Goal: Task Accomplishment & Management: Complete application form

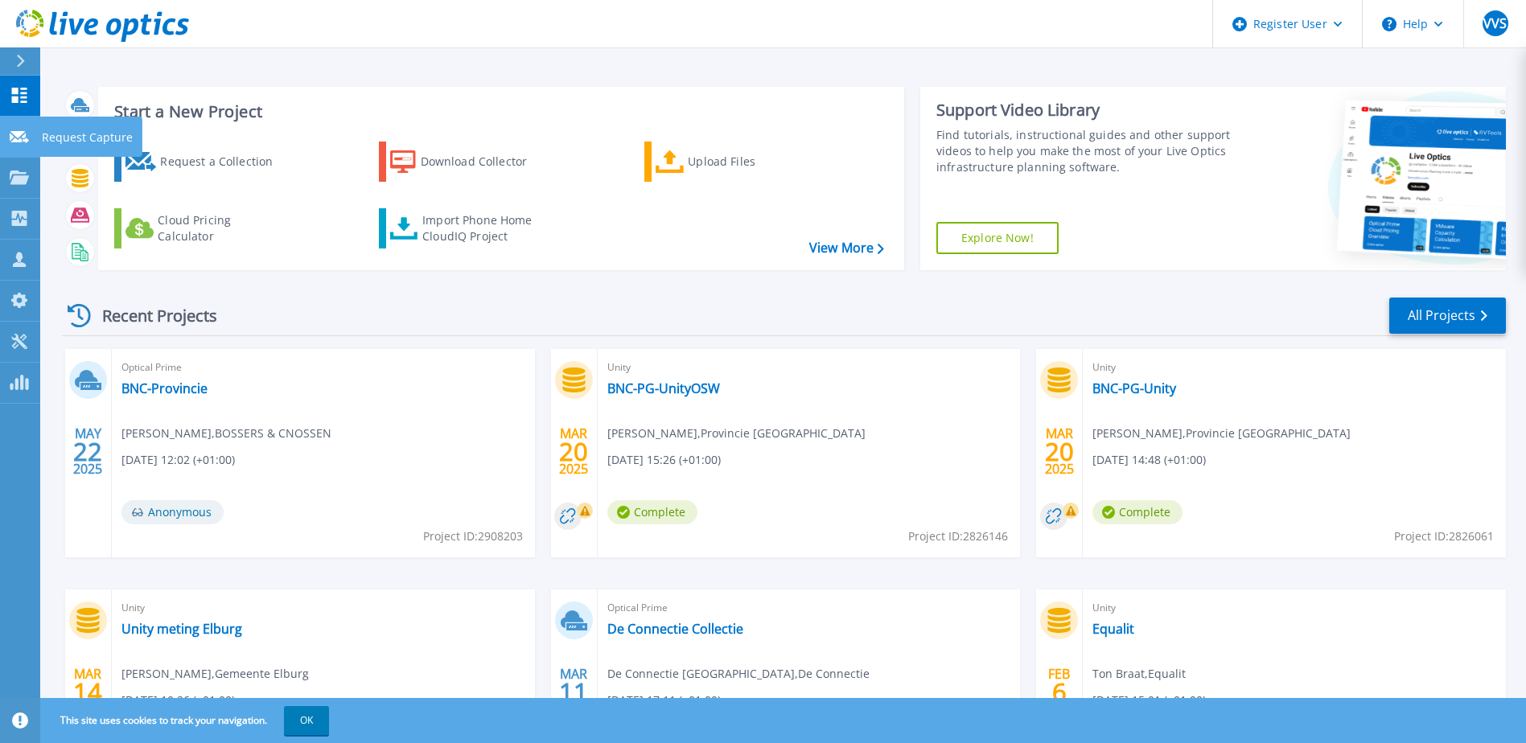
click at [19, 139] on icon at bounding box center [19, 137] width 19 height 12
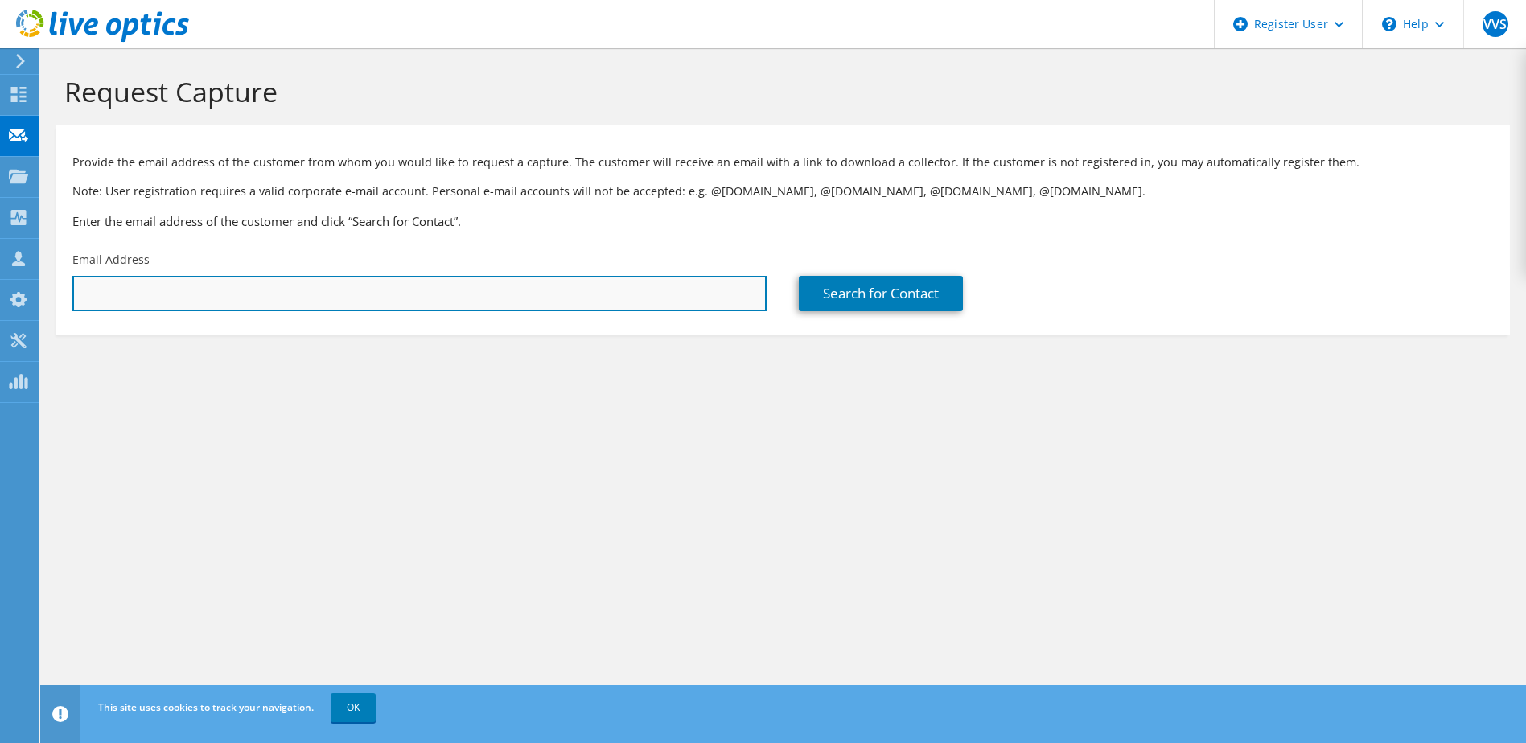
click at [320, 281] on input "text" at bounding box center [419, 293] width 694 height 35
paste input "[EMAIL_ADDRESS][DOMAIN_NAME]"
type input "m.eijgenraam@caop.nl"
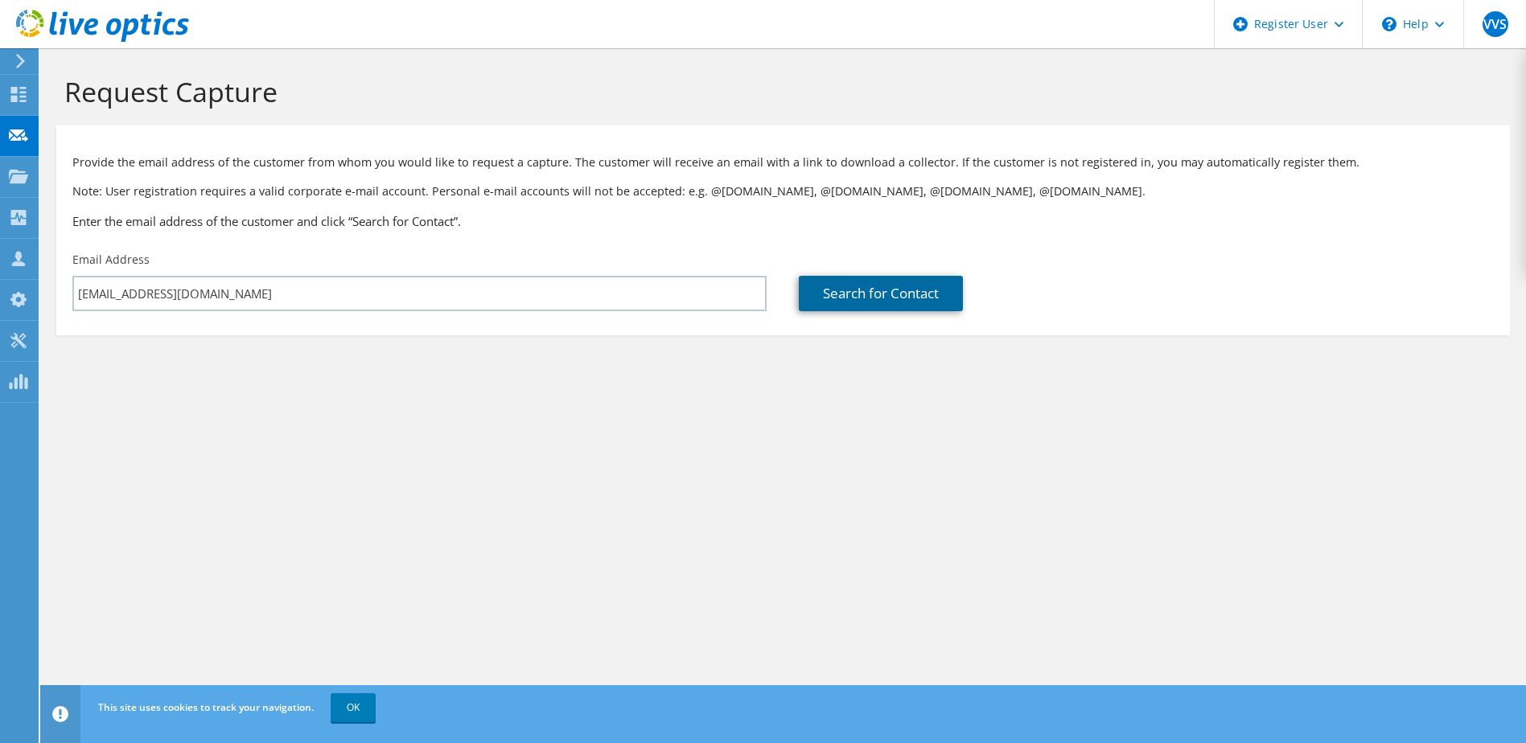
click at [897, 303] on link "Search for Contact" at bounding box center [881, 293] width 164 height 35
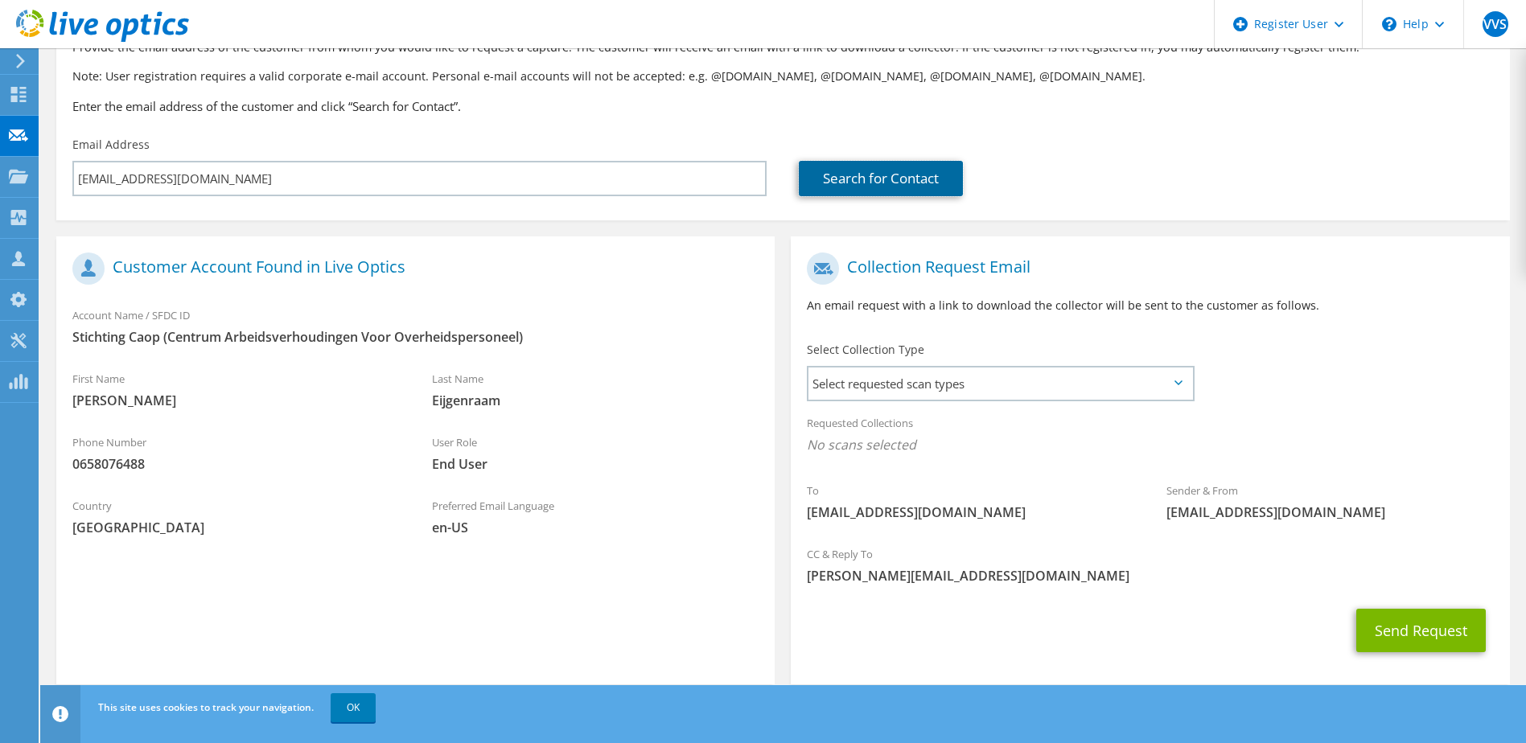
scroll to position [137, 0]
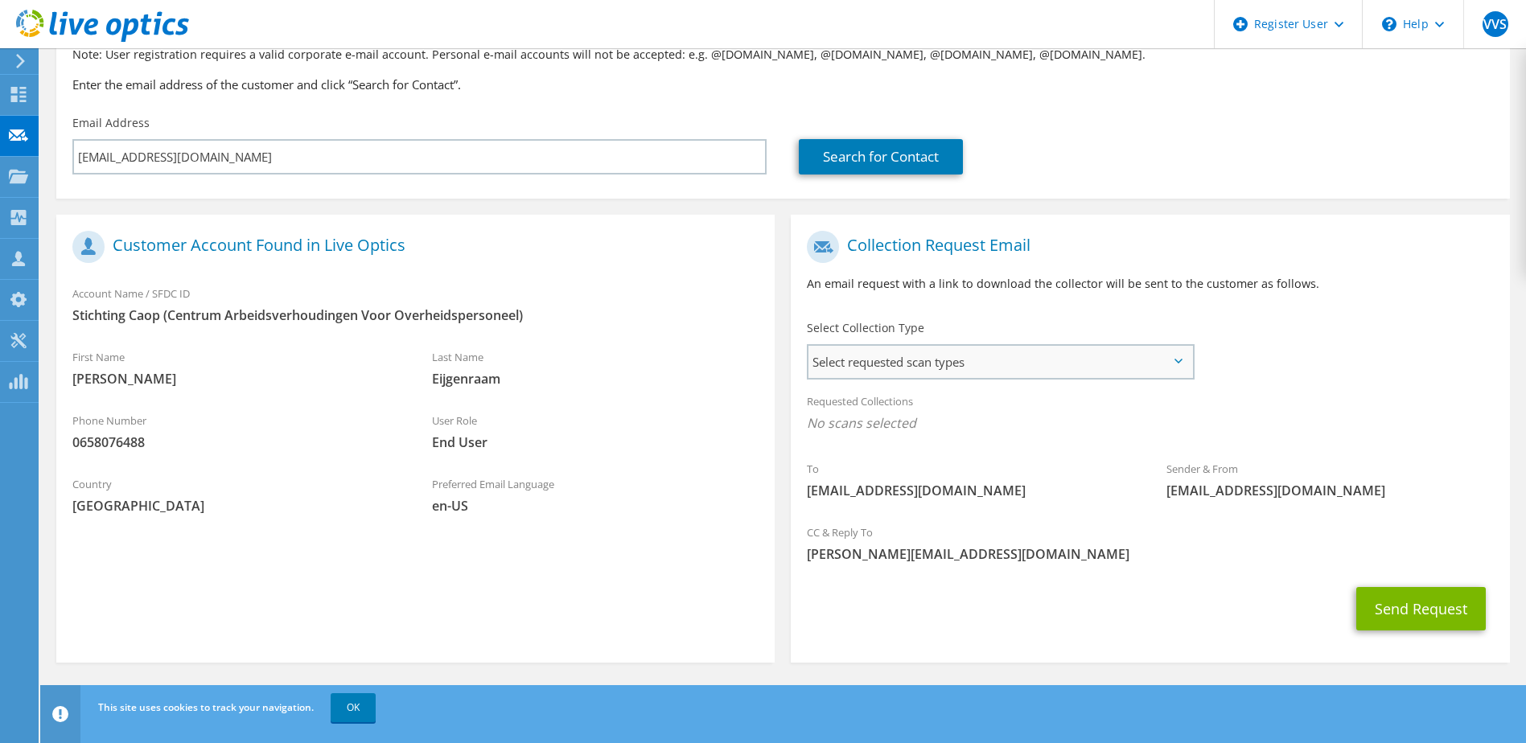
click at [1099, 359] on span "Select requested scan types" at bounding box center [1000, 362] width 383 height 32
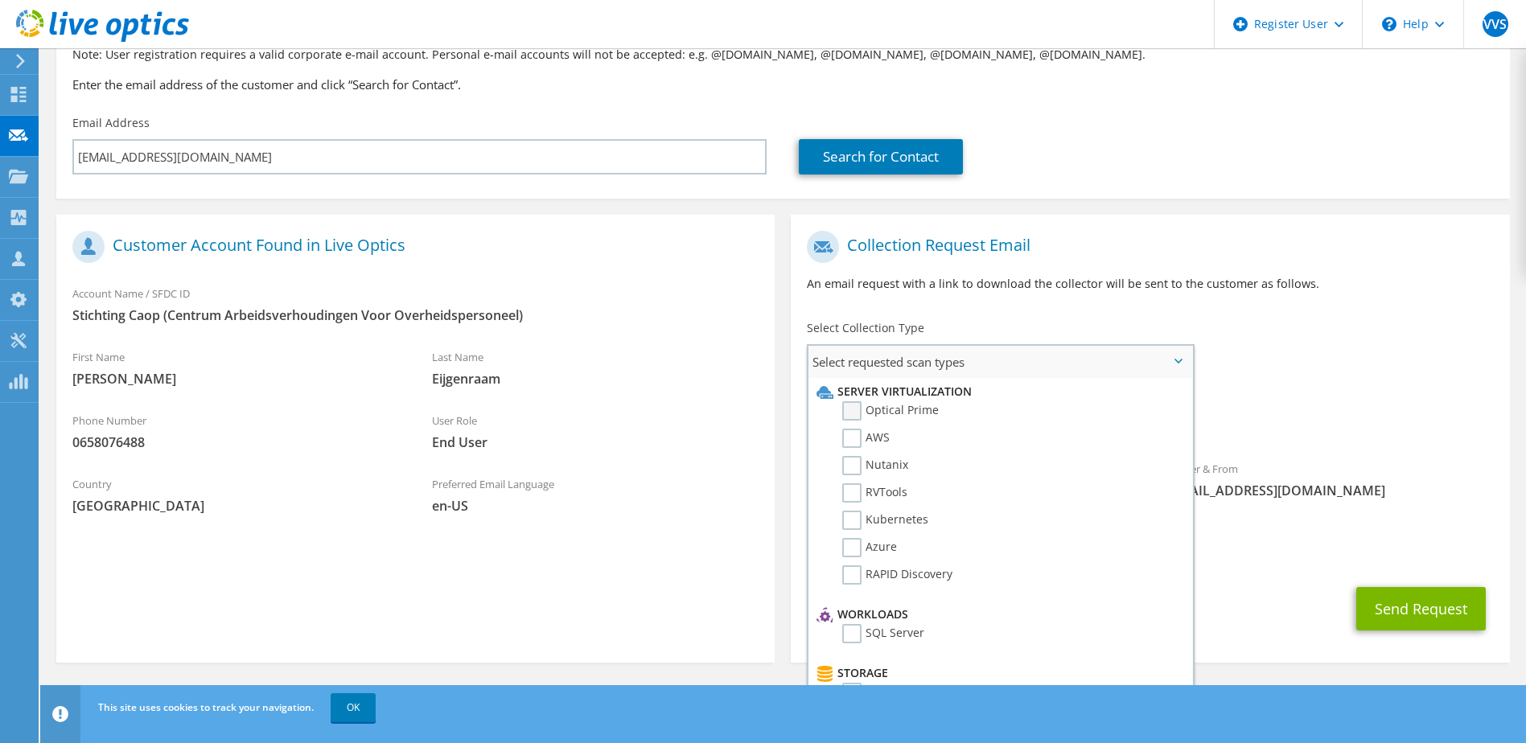
click at [932, 417] on label "Optical Prime" at bounding box center [890, 410] width 97 height 19
click at [0, 0] on input "Optical Prime" at bounding box center [0, 0] width 0 height 0
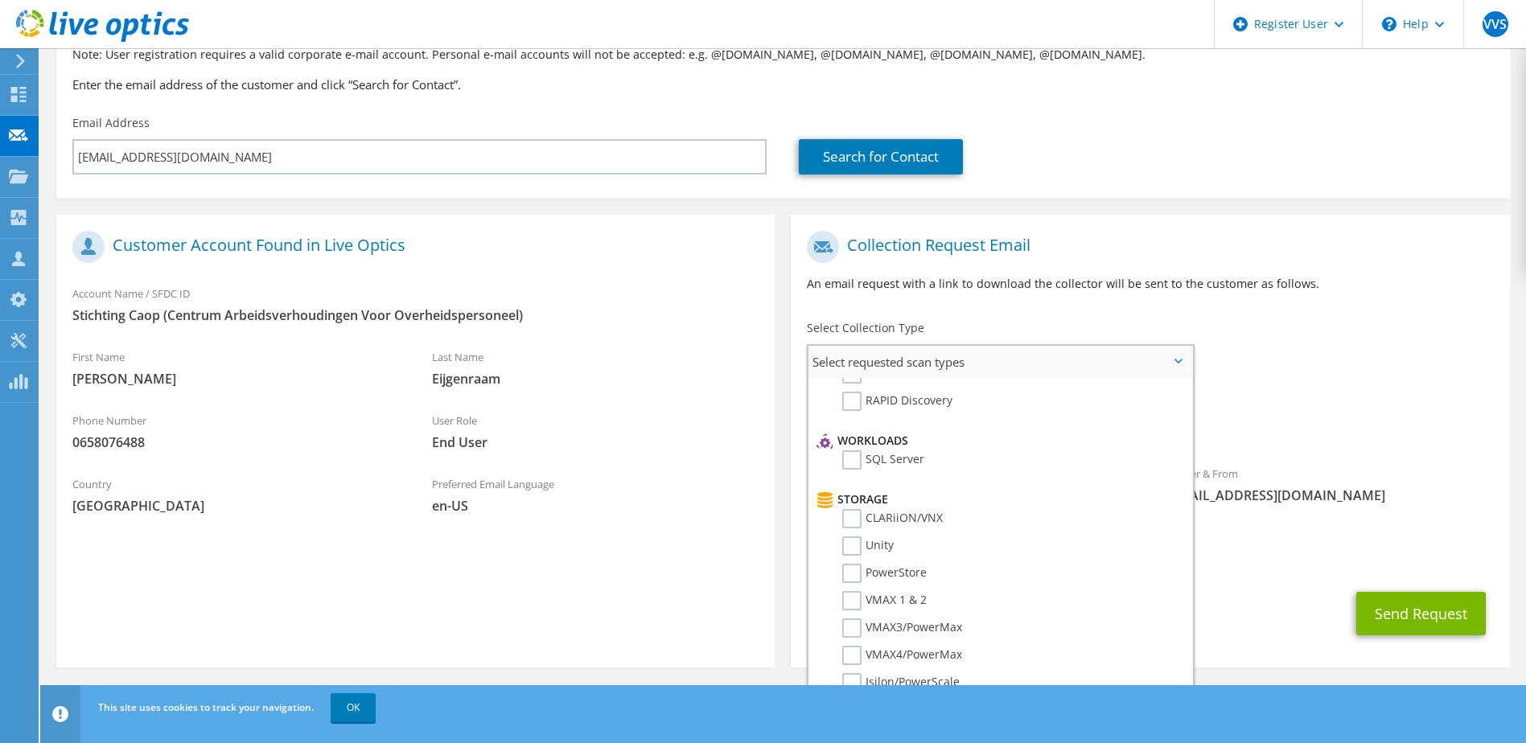
scroll to position [161, 0]
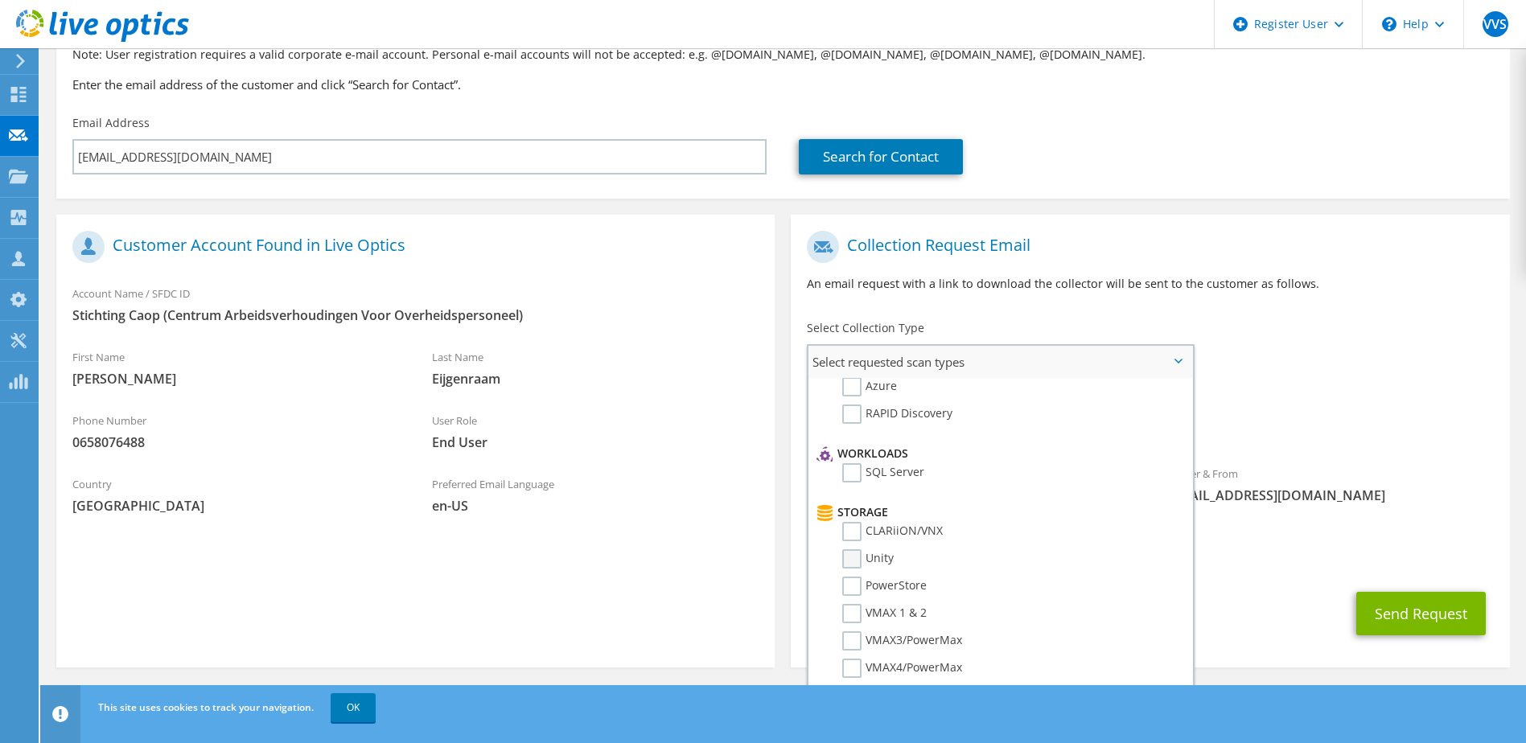
click at [855, 562] on label "Unity" at bounding box center [867, 559] width 51 height 19
click at [0, 0] on input "Unity" at bounding box center [0, 0] width 0 height 0
click at [856, 587] on label "PowerStore" at bounding box center [884, 586] width 84 height 19
click at [0, 0] on input "PowerStore" at bounding box center [0, 0] width 0 height 0
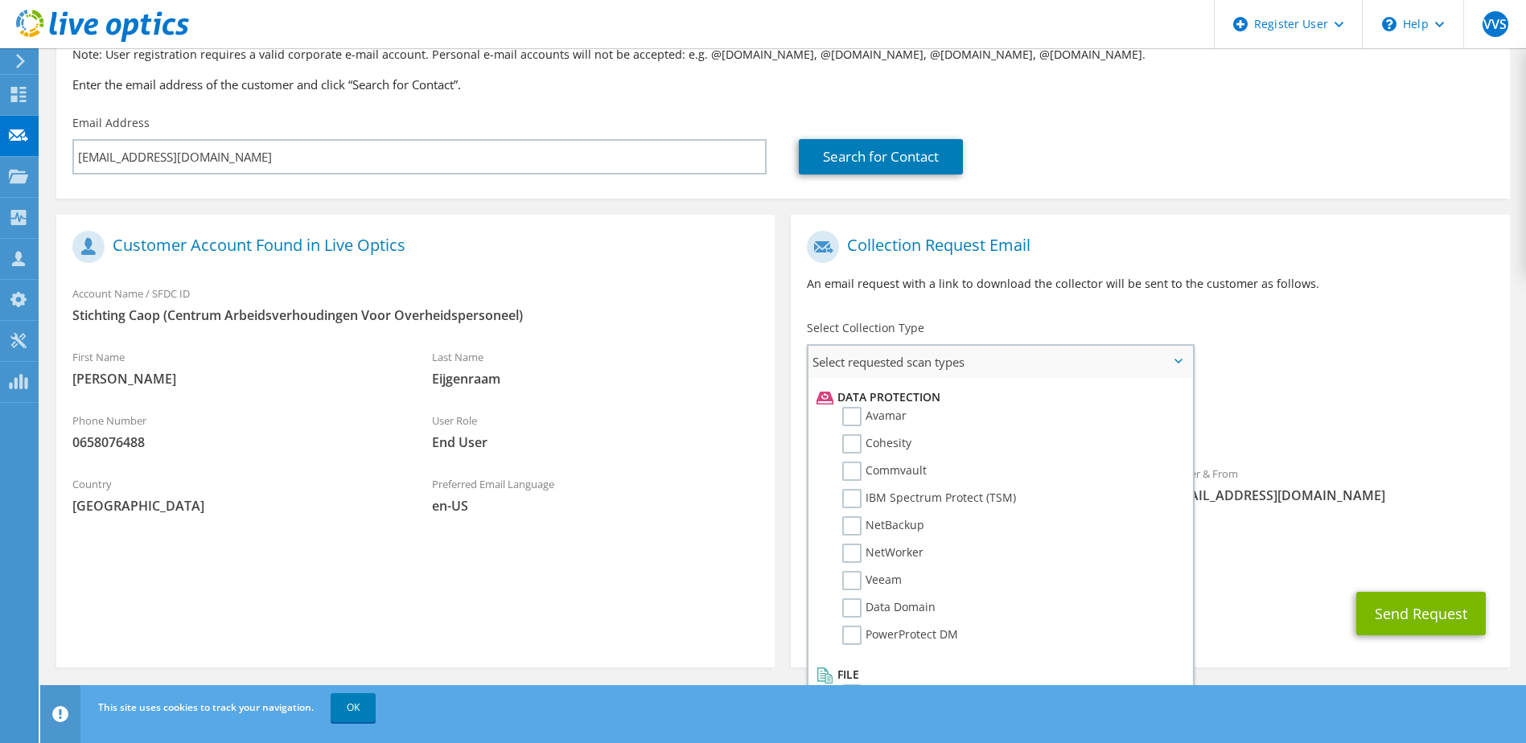
scroll to position [710, 0]
click at [859, 560] on label "Veeam" at bounding box center [872, 560] width 60 height 19
click at [0, 0] on input "Veeam" at bounding box center [0, 0] width 0 height 0
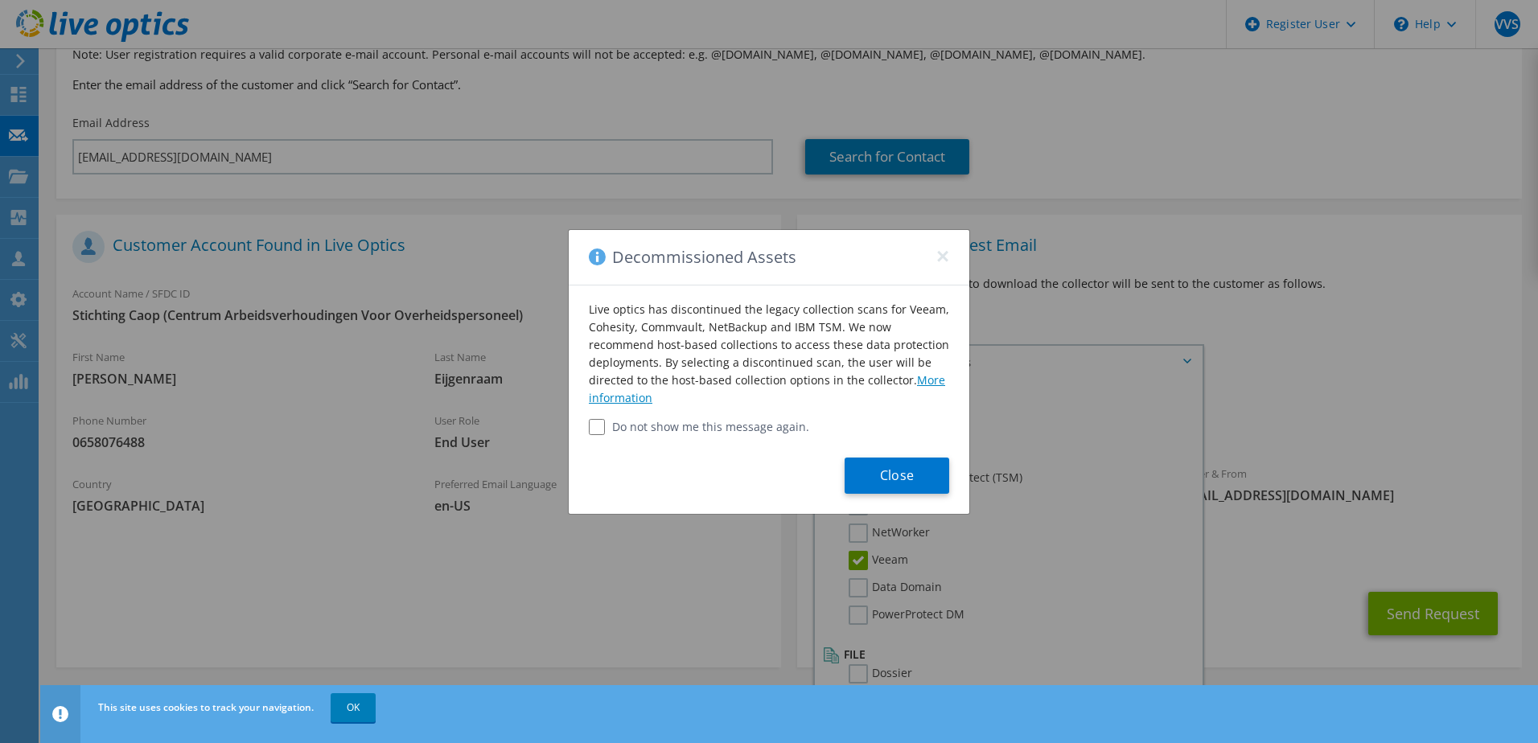
click at [929, 381] on link "More information" at bounding box center [767, 389] width 356 height 33
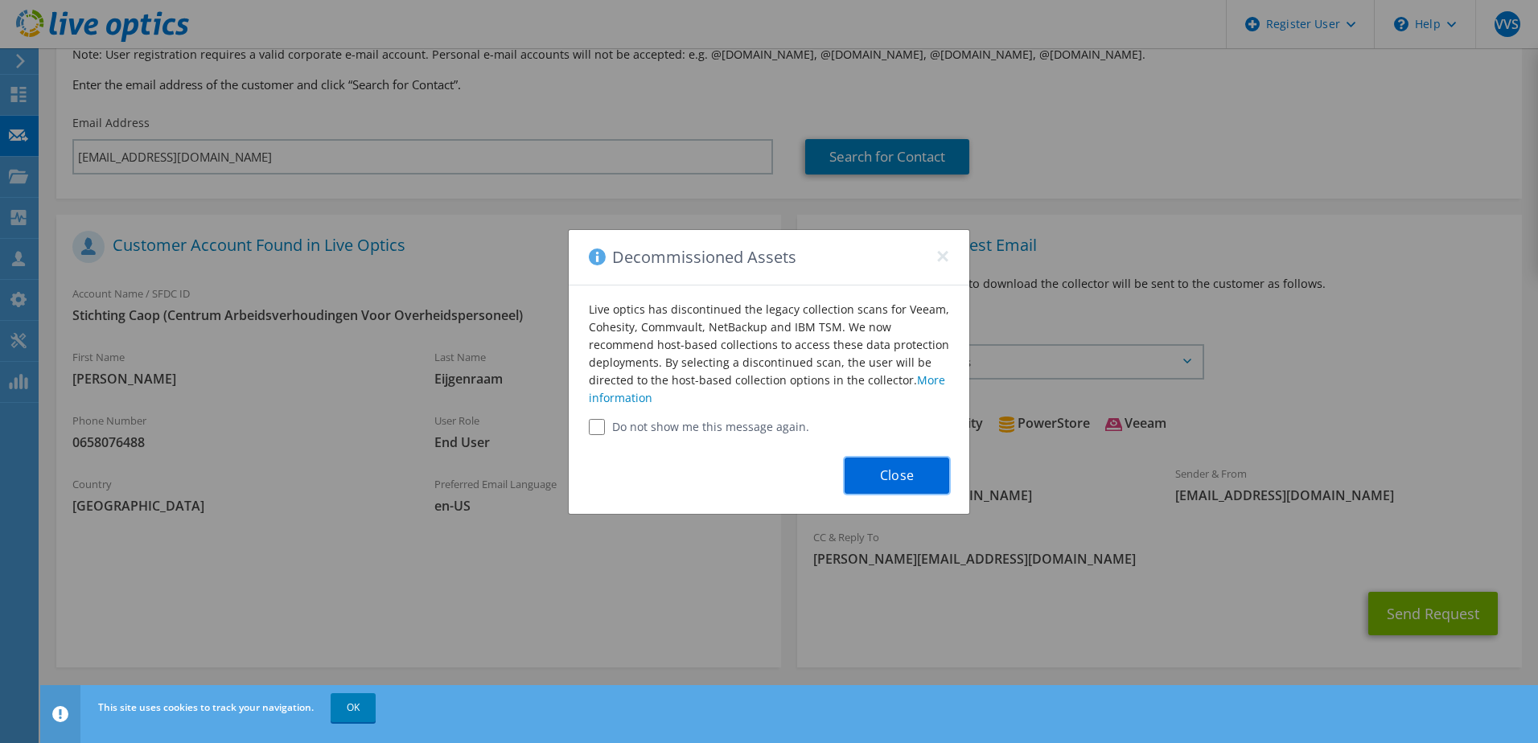
click at [895, 478] on button "Close" at bounding box center [897, 476] width 105 height 36
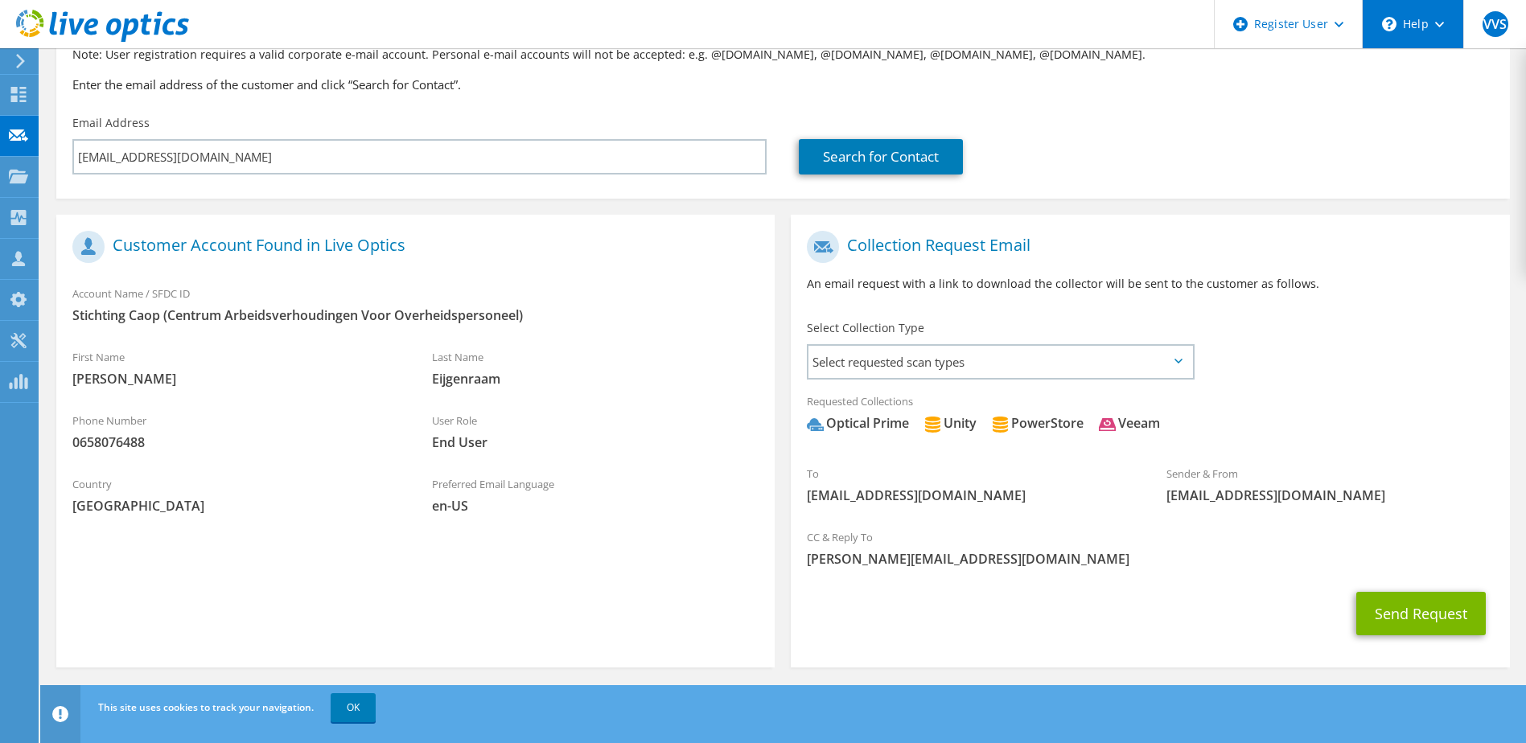
click at [1418, 28] on div "\n Help" at bounding box center [1412, 24] width 101 height 48
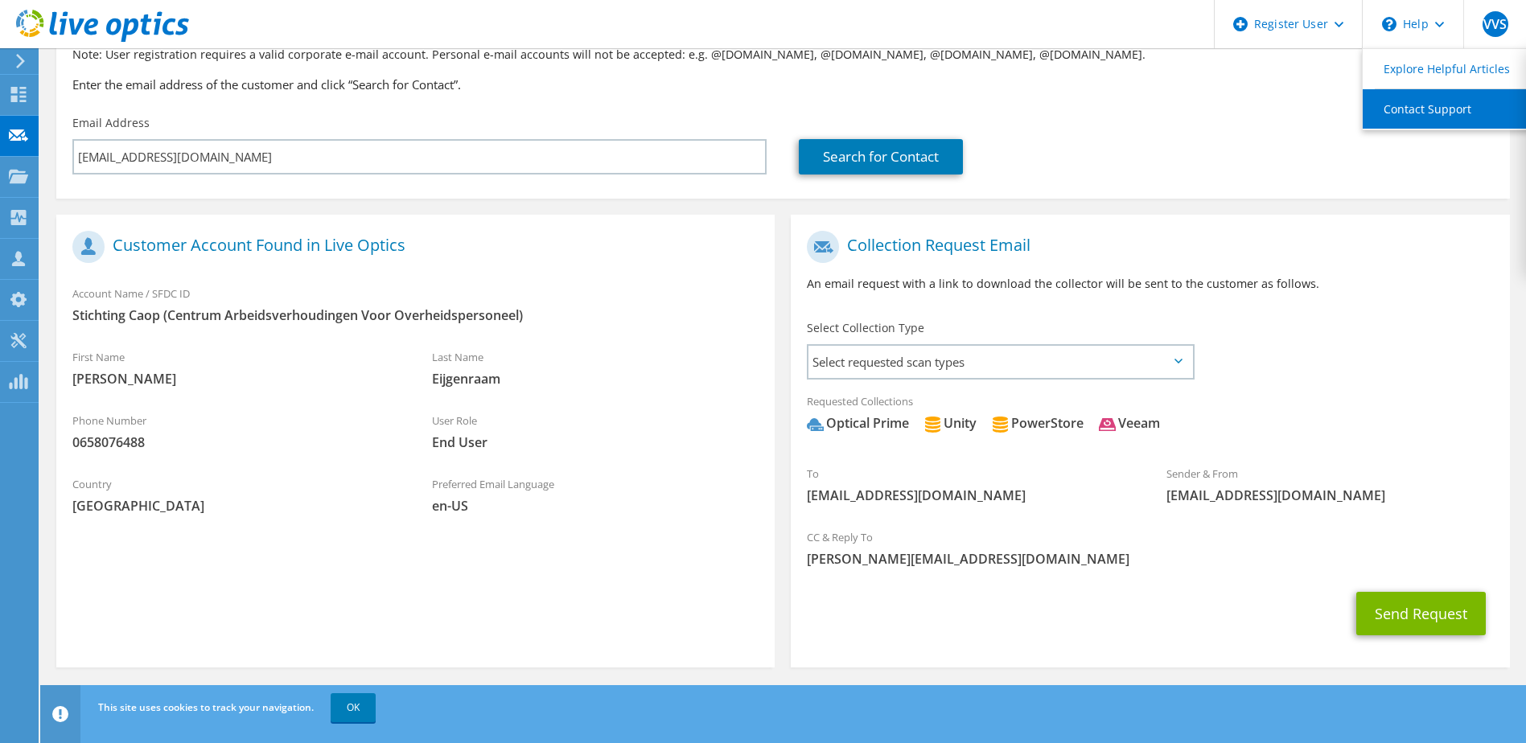
click at [1421, 105] on link "Contact Support" at bounding box center [1452, 108] width 179 height 39
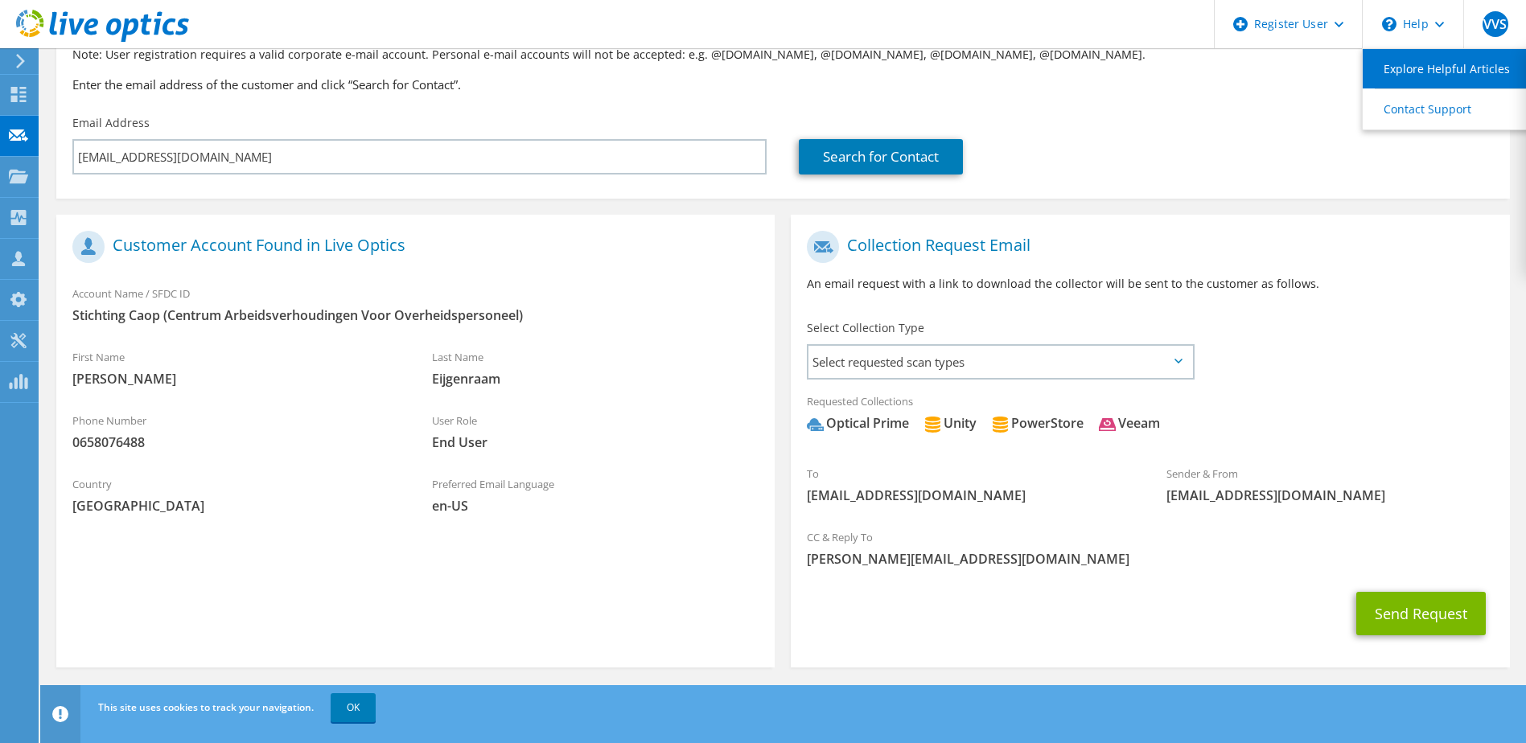
click at [1409, 72] on link "Explore Helpful Articles" at bounding box center [1452, 68] width 179 height 39
drag, startPoint x: 946, startPoint y: 495, endPoint x: 809, endPoint y: 505, distance: 138.0
click at [809, 505] on div "To m.eijgenraam@caop.nl" at bounding box center [971, 485] width 360 height 56
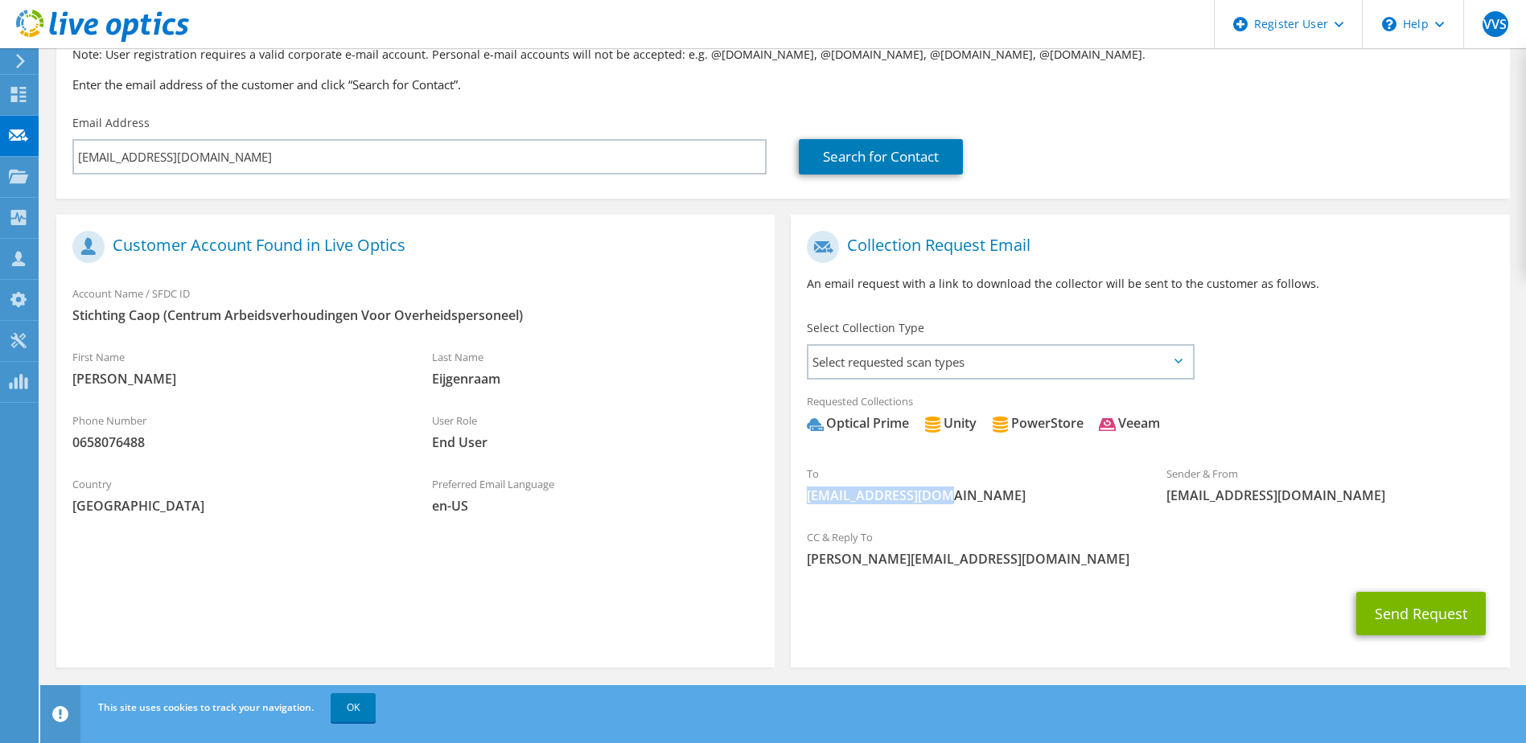
copy span "m.eijgenraam@caop.n"
drag, startPoint x: 525, startPoint y: 315, endPoint x: 170, endPoint y: 325, distance: 355.0
click at [170, 325] on div "Account Name / SFDC ID Stichting Caop (Centrum Arbeidsverhoudingen Voor Overhei…" at bounding box center [415, 305] width 718 height 56
copy span "Centrum Arbeidsverhoudingen Voor Overheidspersoneel)"
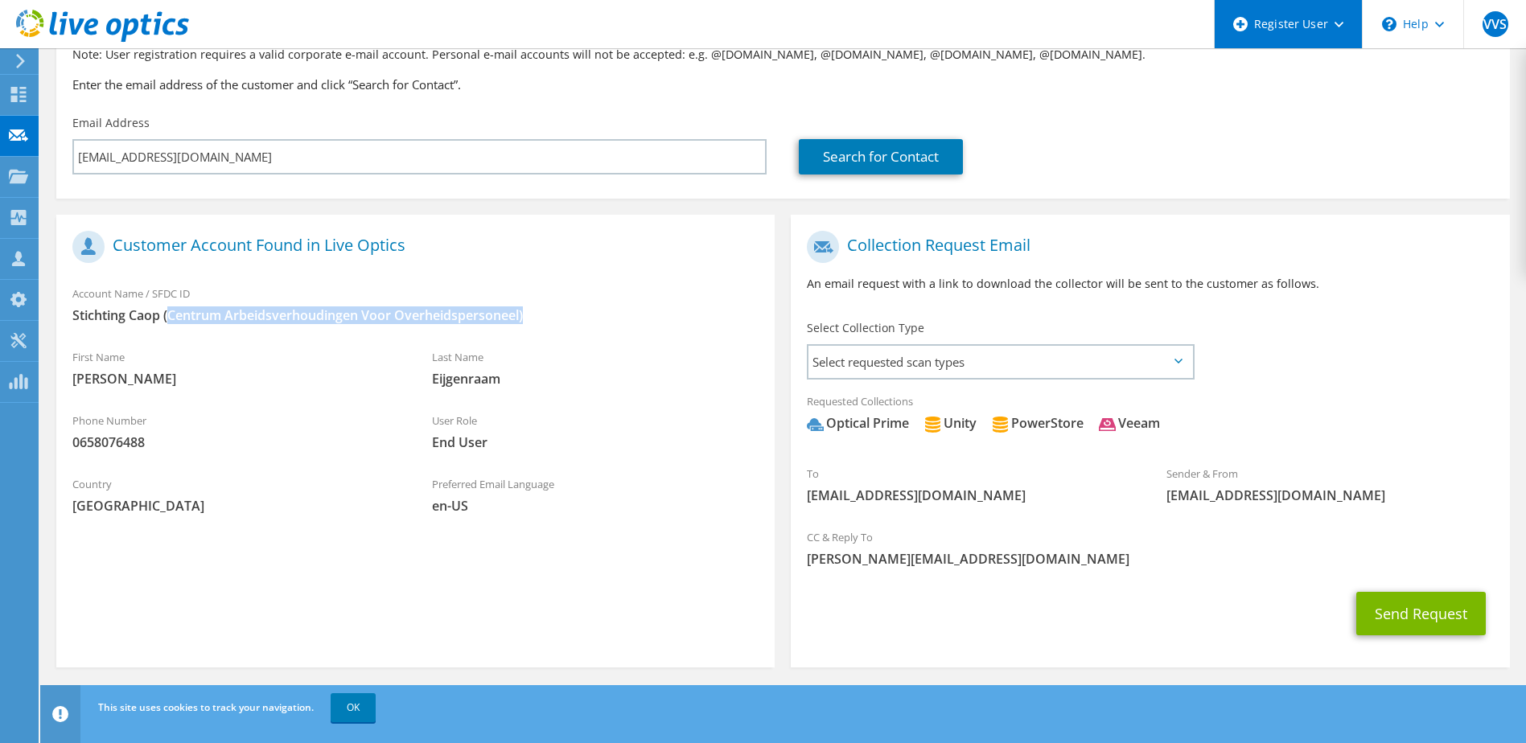
click at [1299, 31] on div "Register User" at bounding box center [1288, 24] width 148 height 48
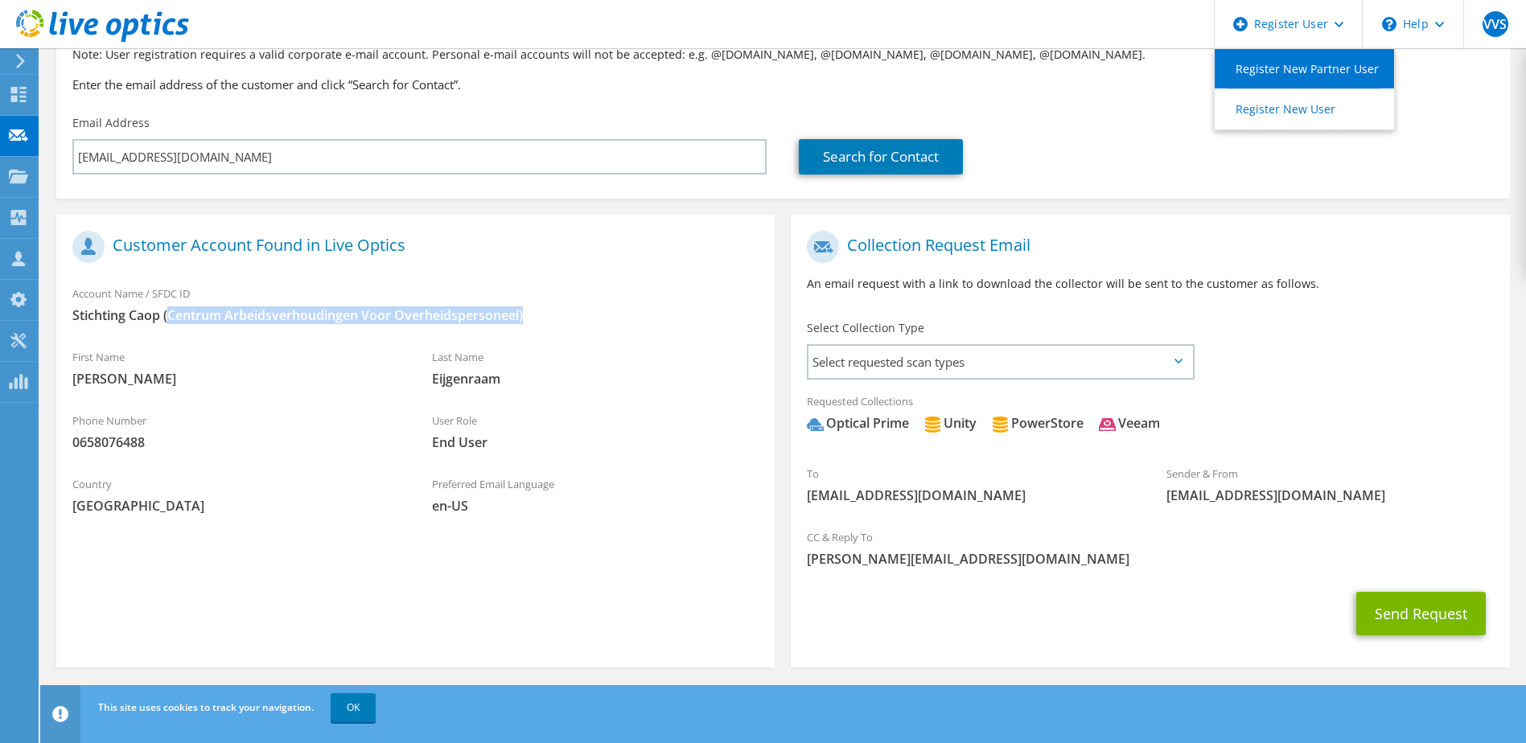
click at [1297, 76] on link "Register New Partner User" at bounding box center [1304, 68] width 179 height 39
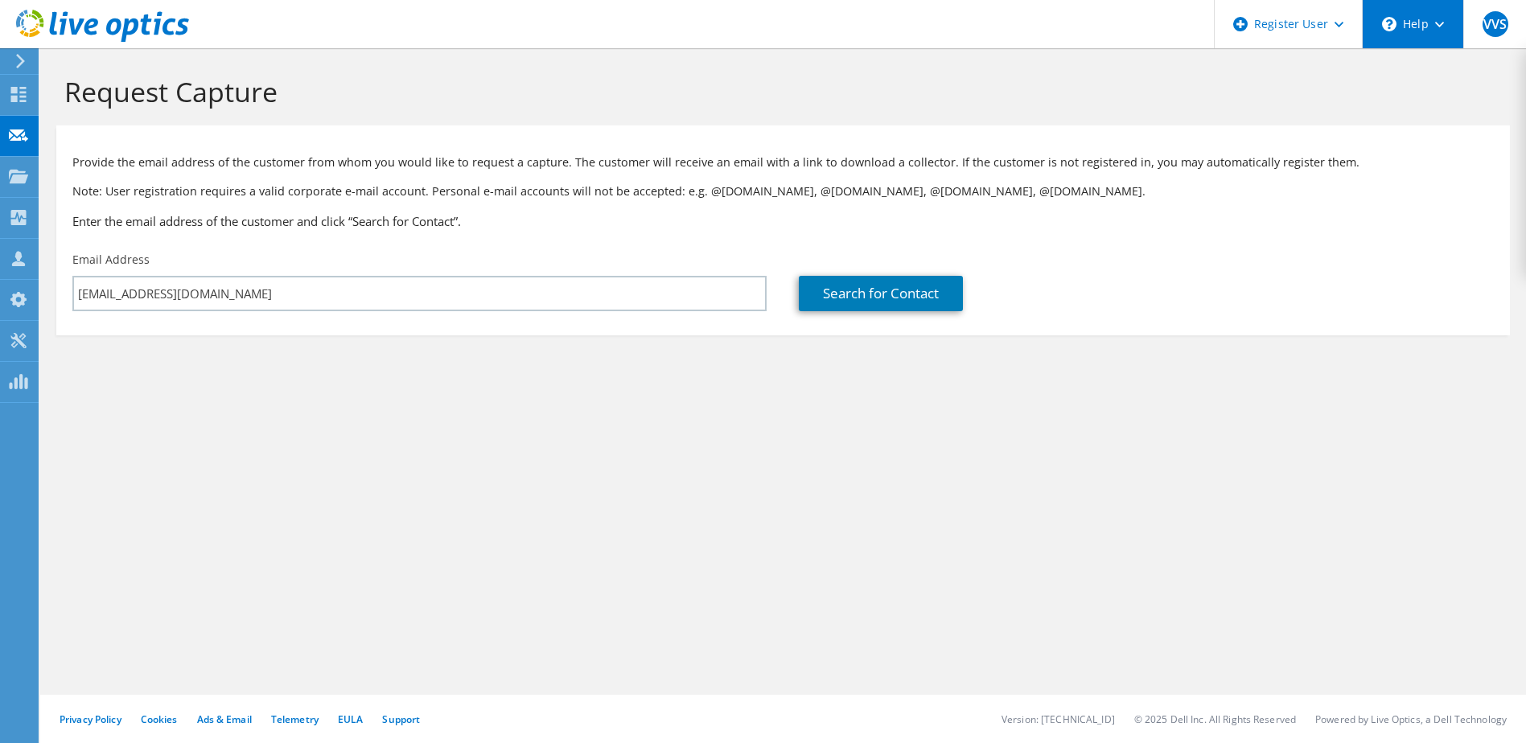
click at [1412, 27] on div "\n Help" at bounding box center [1412, 24] width 101 height 48
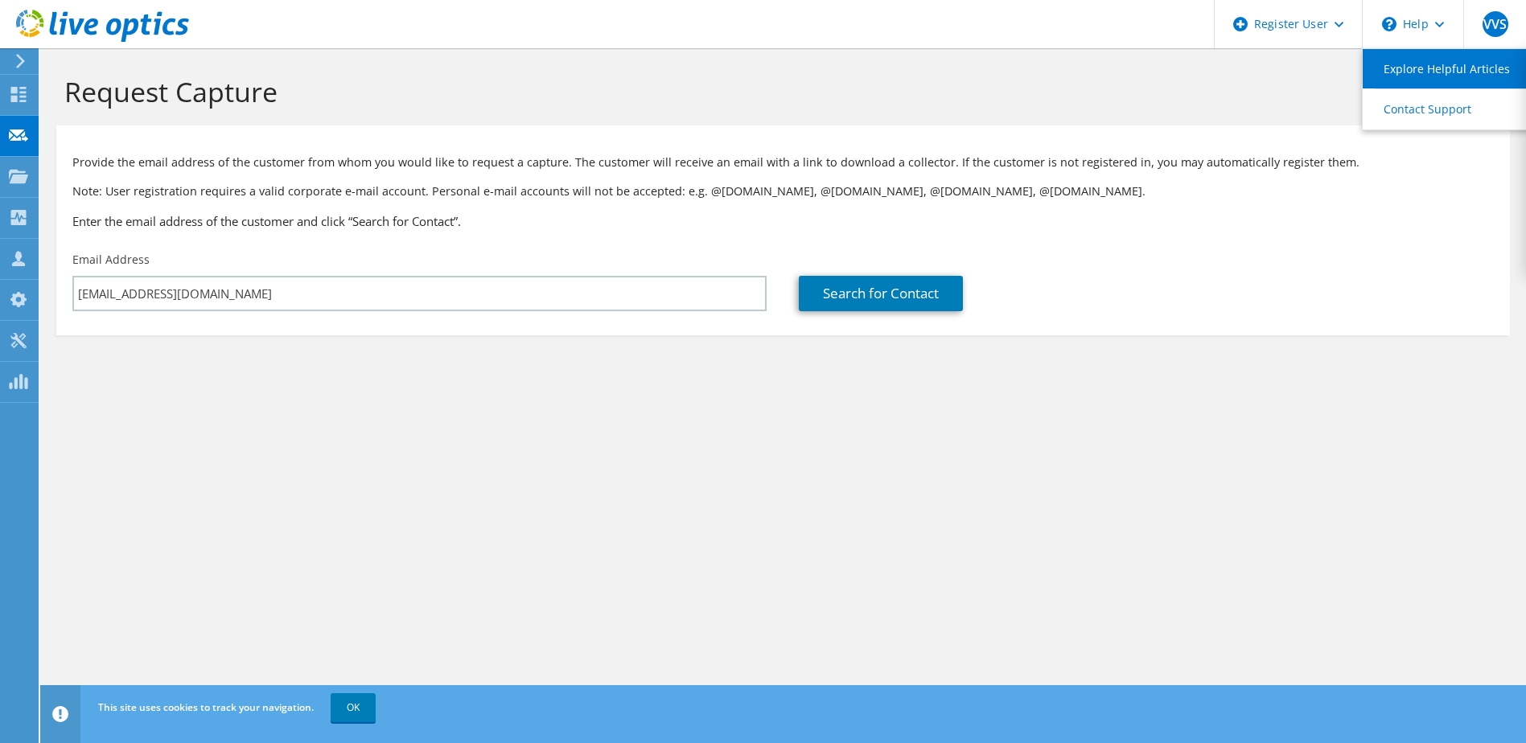
click at [1431, 60] on link "Explore Helpful Articles" at bounding box center [1452, 68] width 179 height 39
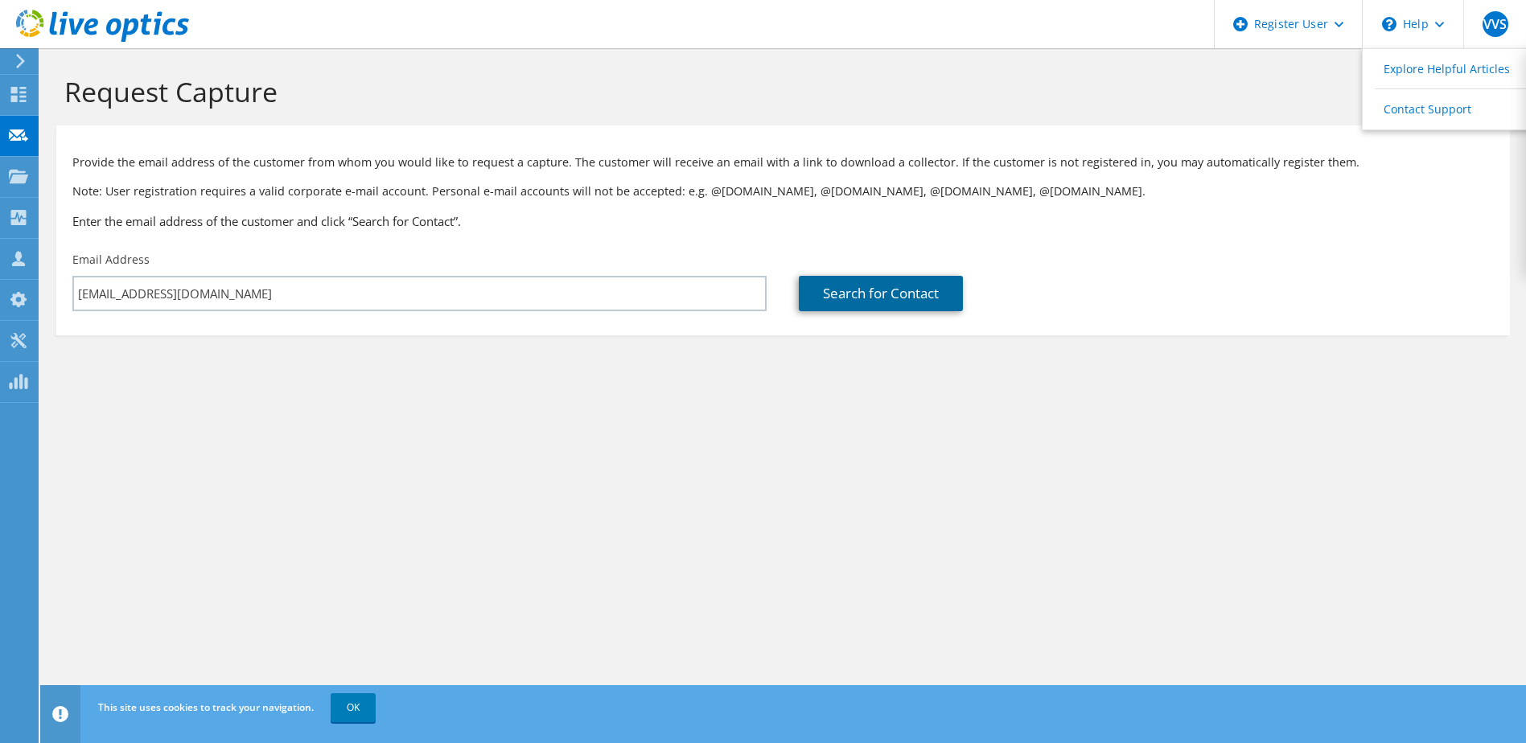
click at [902, 302] on link "Search for Contact" at bounding box center [881, 293] width 164 height 35
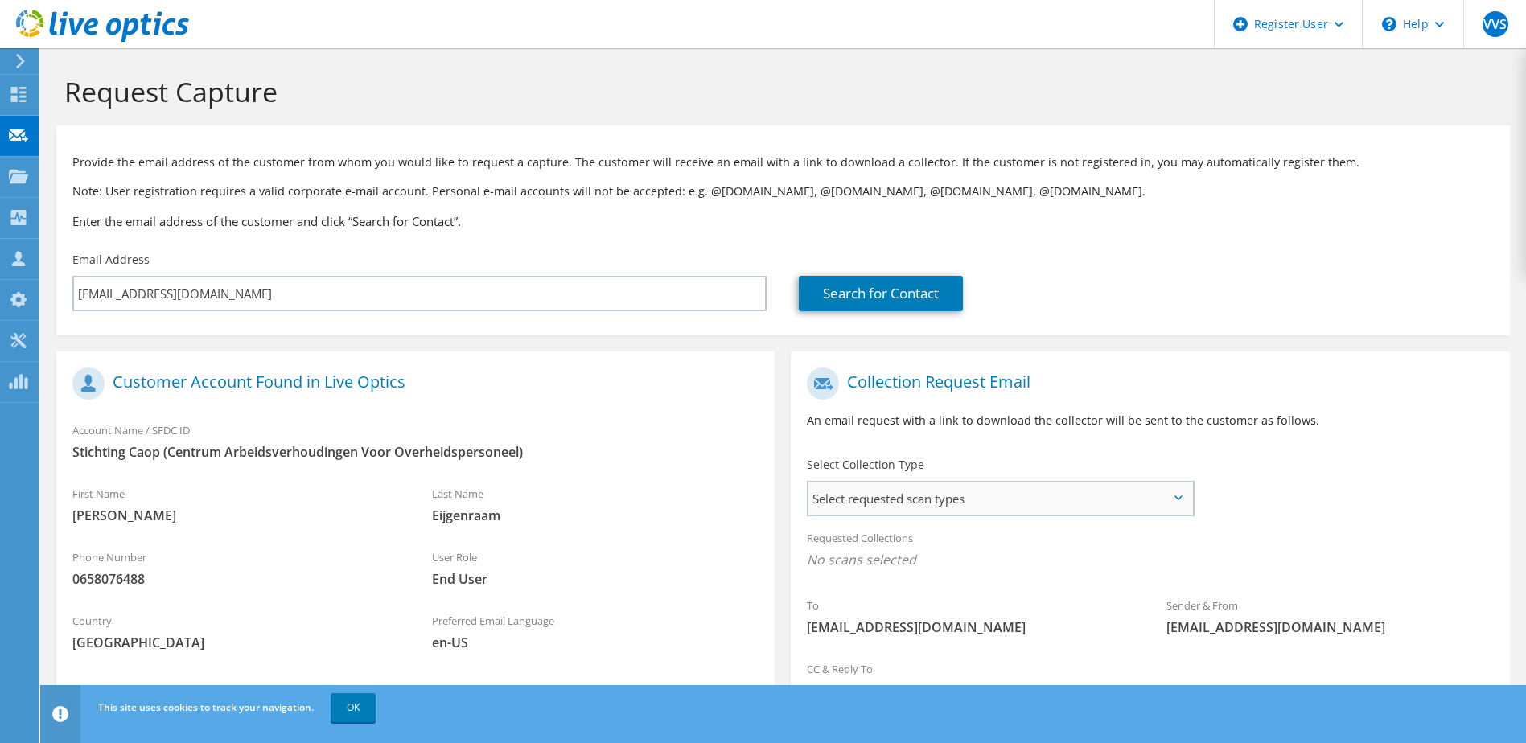
click at [995, 505] on span "Select requested scan types" at bounding box center [1000, 499] width 383 height 32
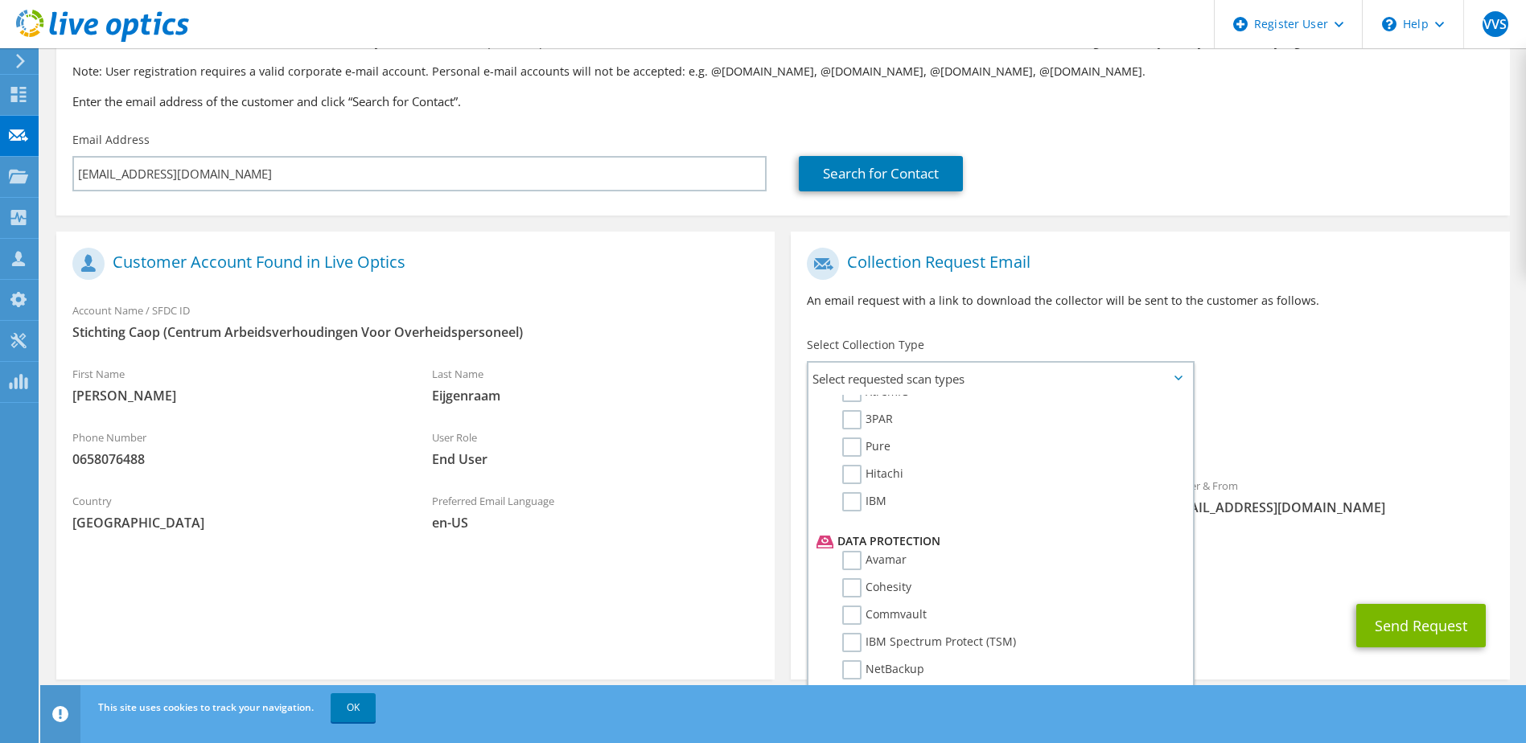
scroll to position [137, 0]
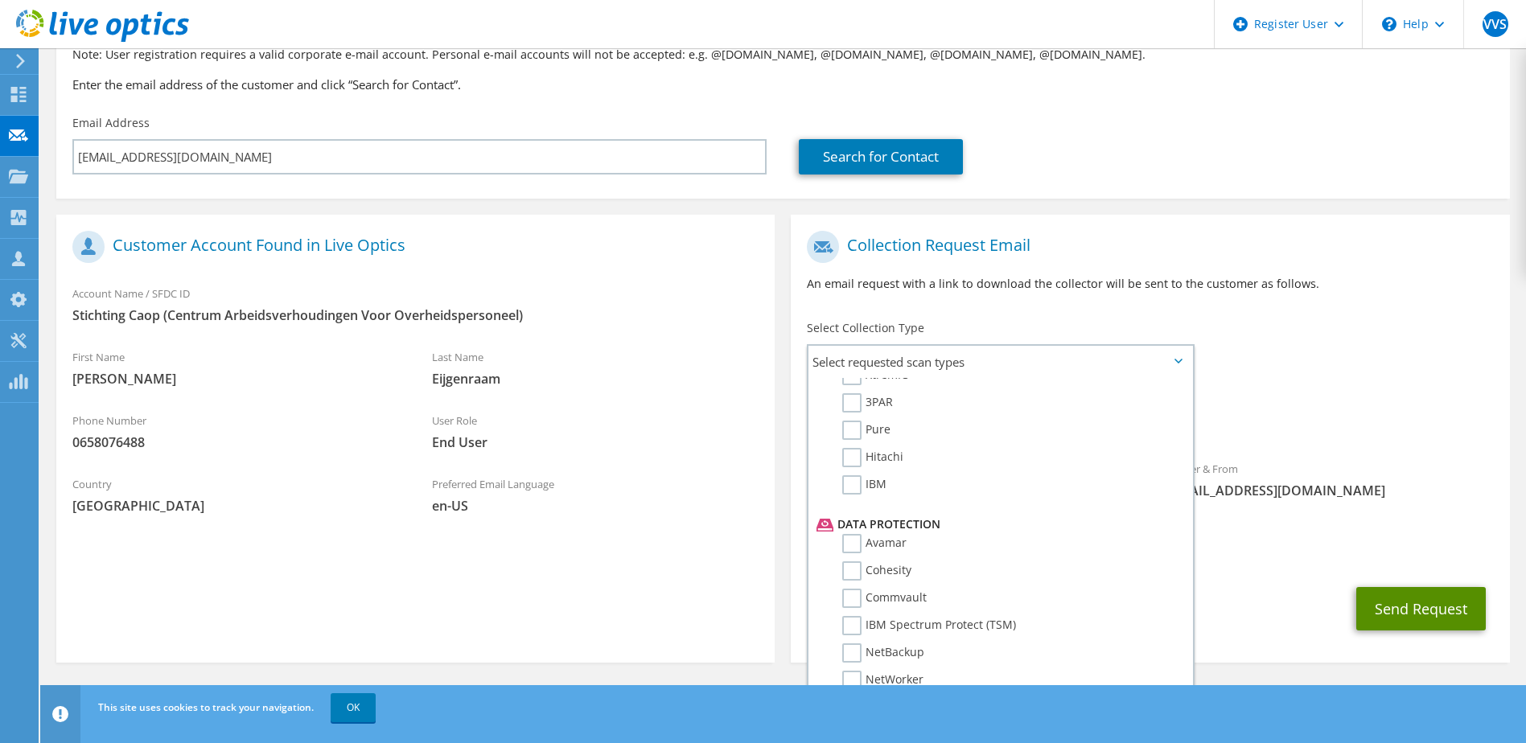
click at [1414, 607] on button "Send Request" at bounding box center [1421, 608] width 130 height 43
